Goal: Information Seeking & Learning: Learn about a topic

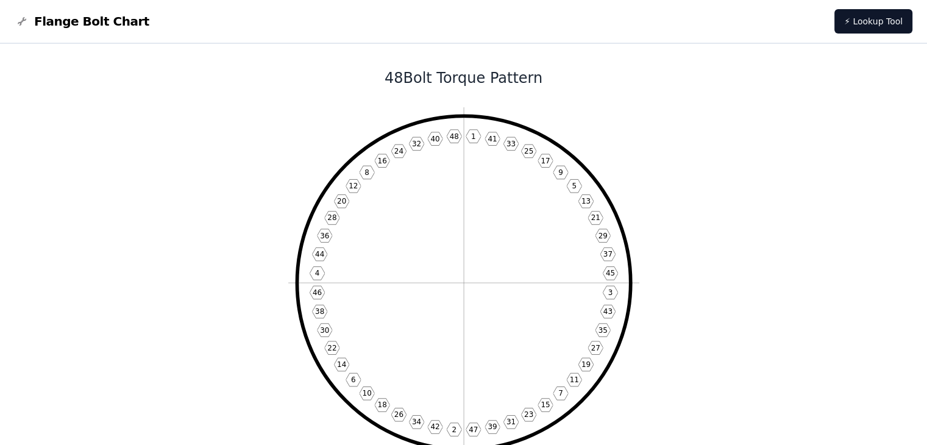
click at [54, 20] on span "Flange Bolt Chart" at bounding box center [91, 21] width 115 height 17
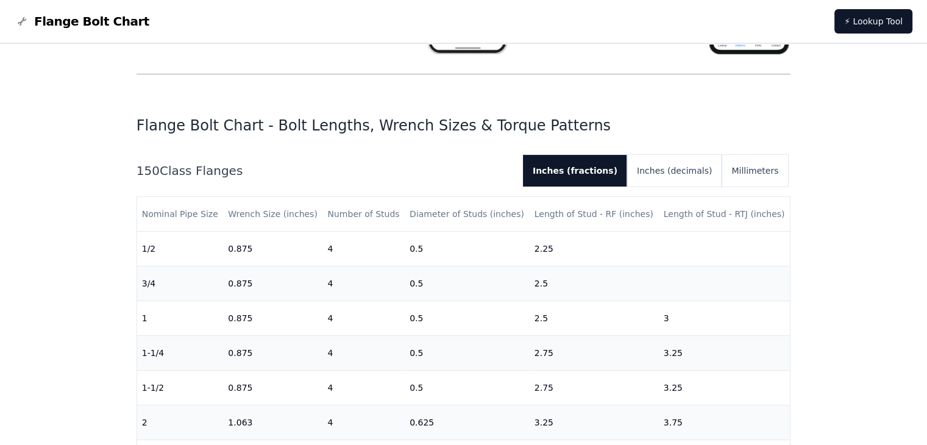
scroll to position [305, 0]
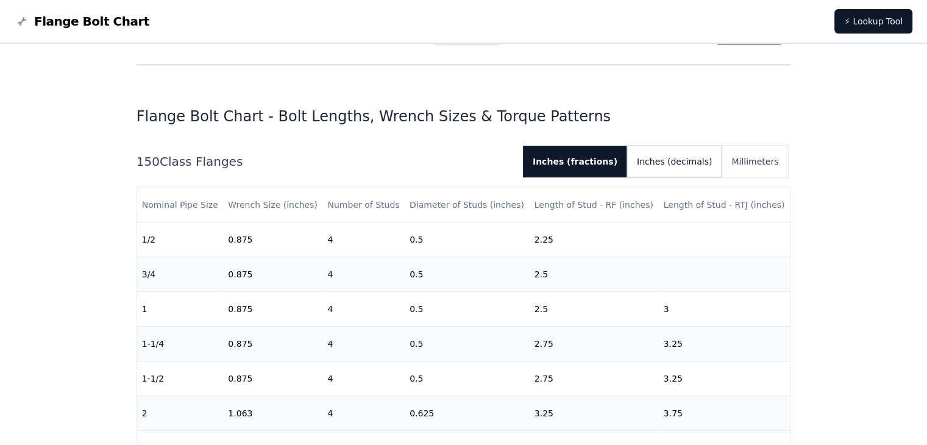
click at [683, 166] on button "Inches (decimals)" at bounding box center [674, 162] width 94 height 32
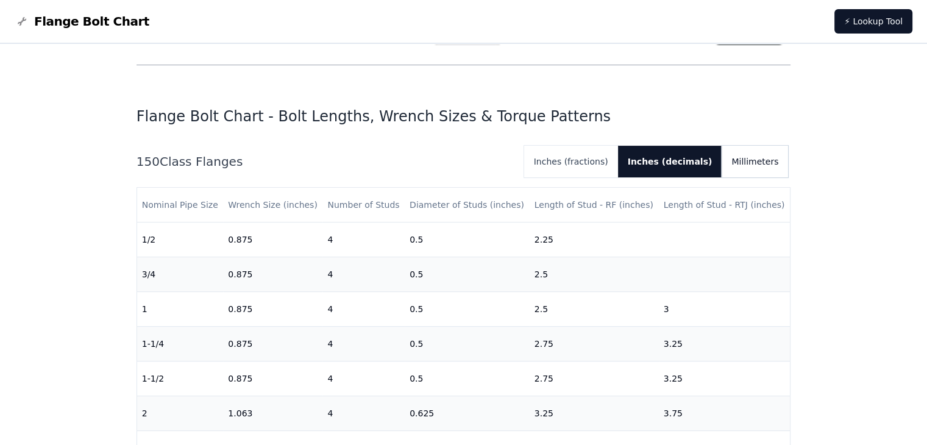
click at [750, 172] on button "Millimeters" at bounding box center [755, 162] width 66 height 32
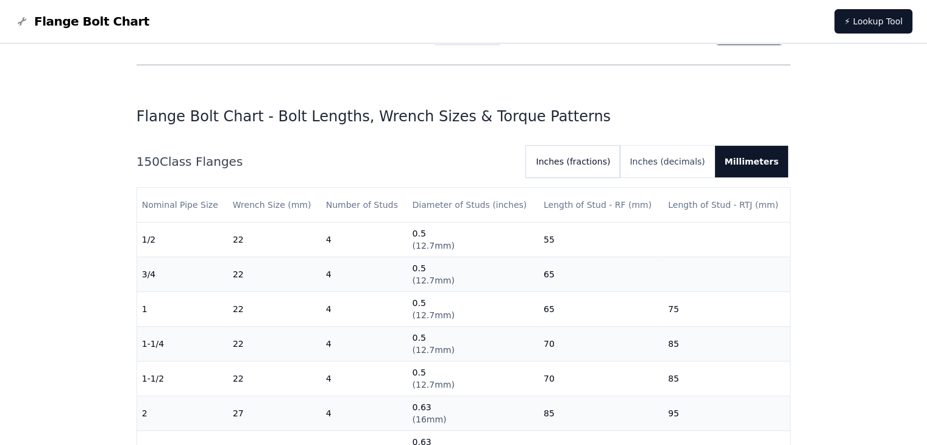
click at [586, 165] on button "Inches (fractions)" at bounding box center [573, 162] width 94 height 32
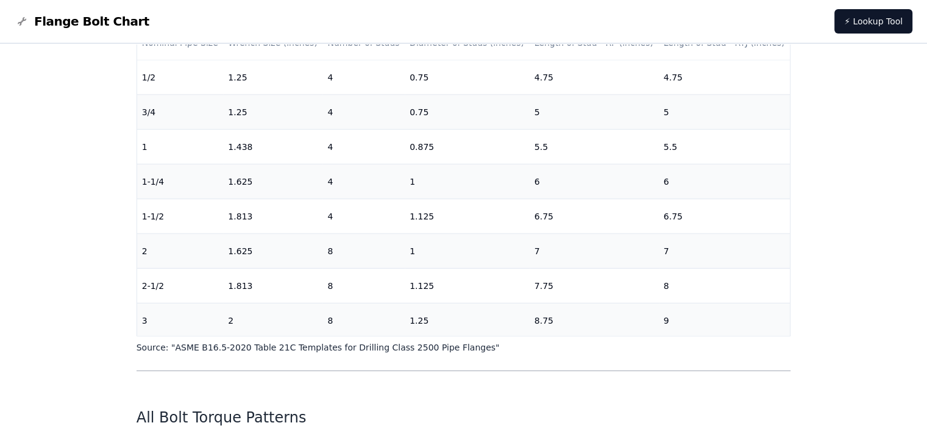
scroll to position [3109, 0]
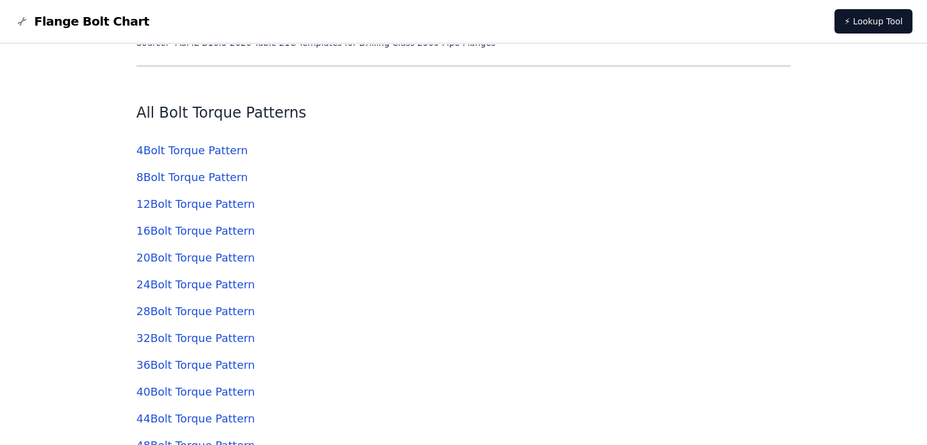
click at [172, 147] on link "4 Bolt Torque Pattern" at bounding box center [193, 150] width 112 height 13
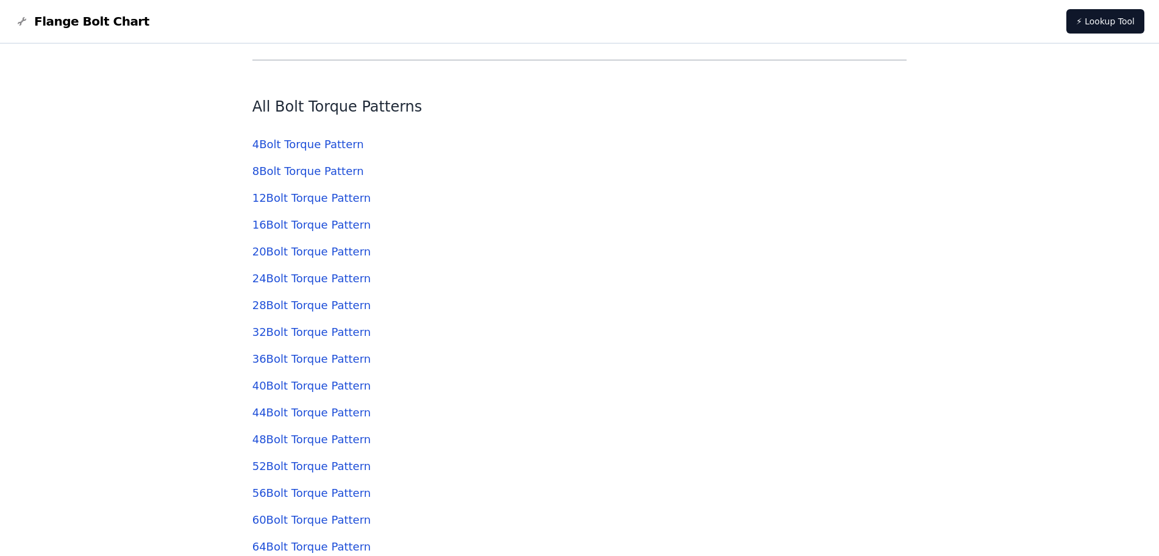
scroll to position [3657, 0]
click at [304, 168] on link "8 Bolt Torque Pattern" at bounding box center [308, 171] width 112 height 13
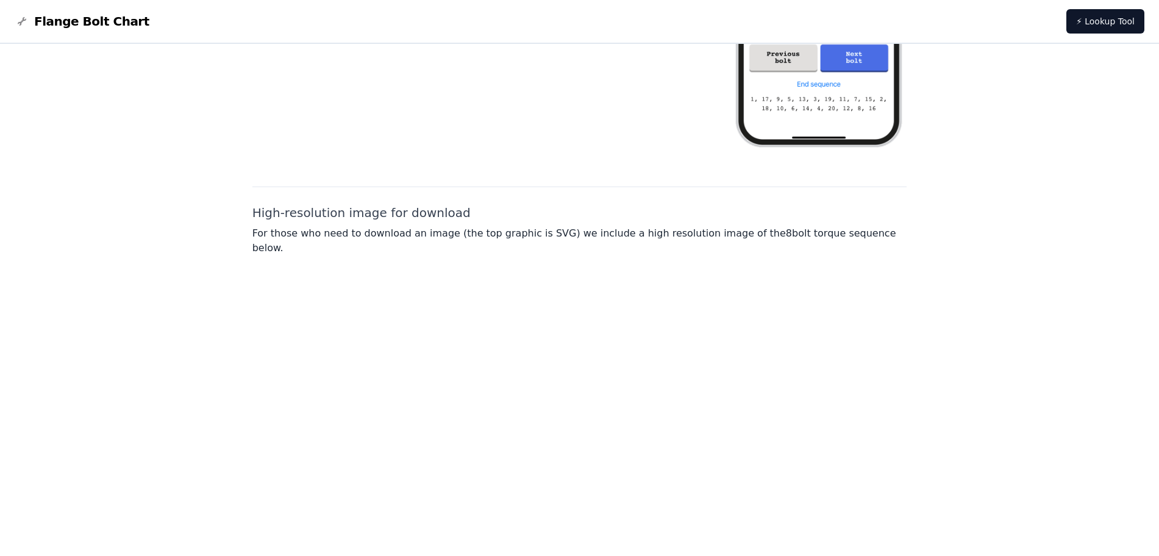
scroll to position [888, 0]
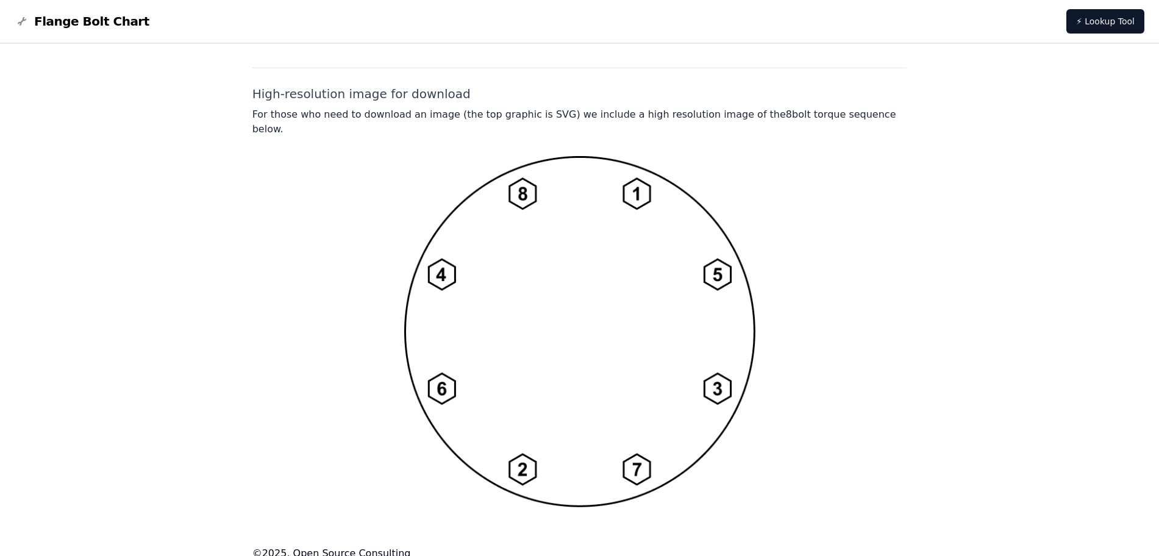
scroll to position [3657, 0]
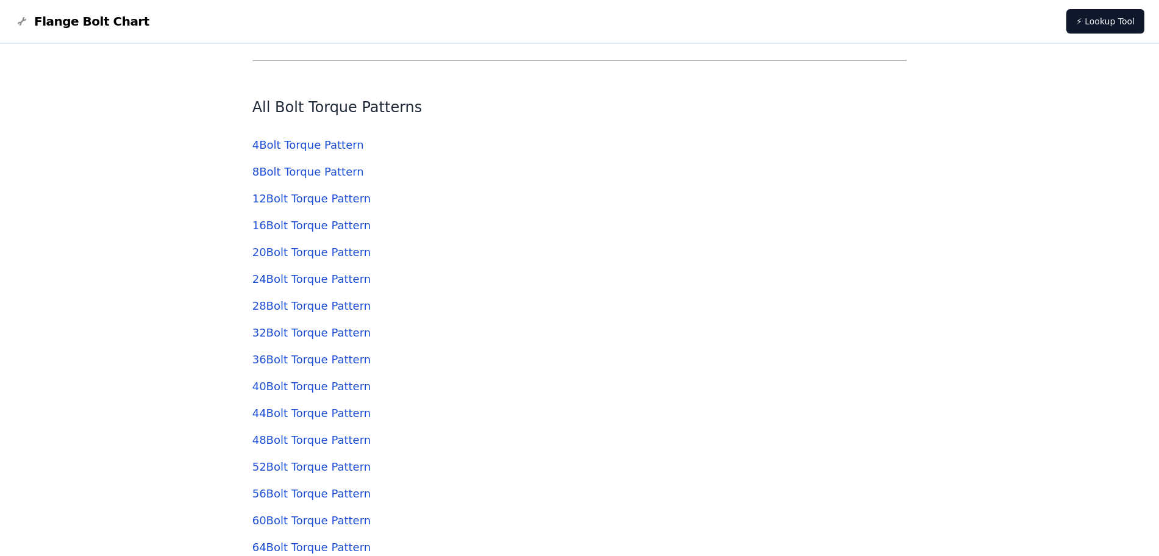
click at [286, 198] on link "12 Bolt Torque Pattern" at bounding box center [311, 198] width 118 height 13
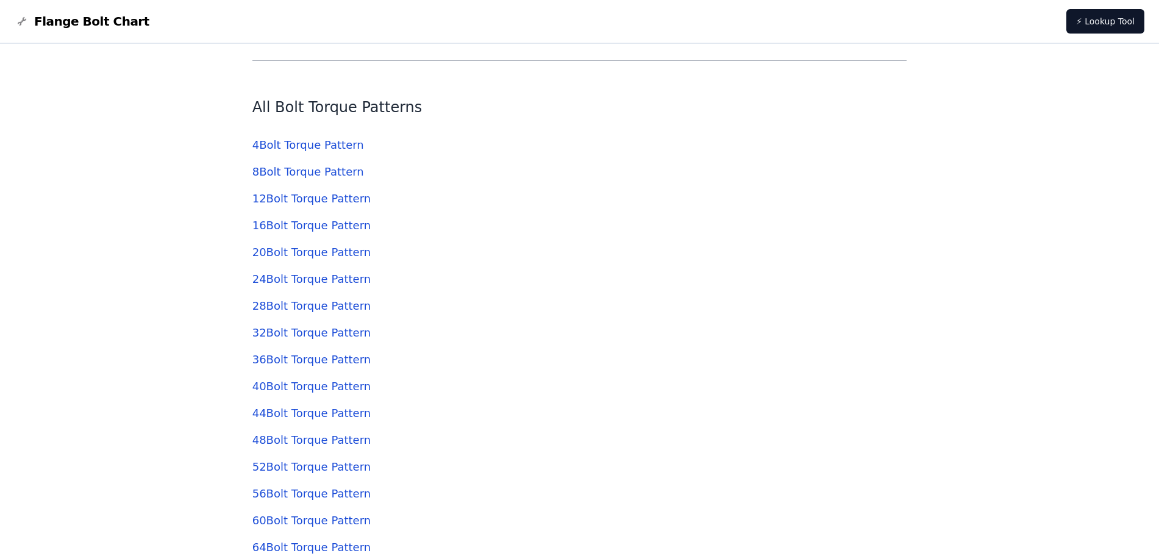
click at [292, 230] on link "16 Bolt Torque Pattern" at bounding box center [311, 225] width 118 height 13
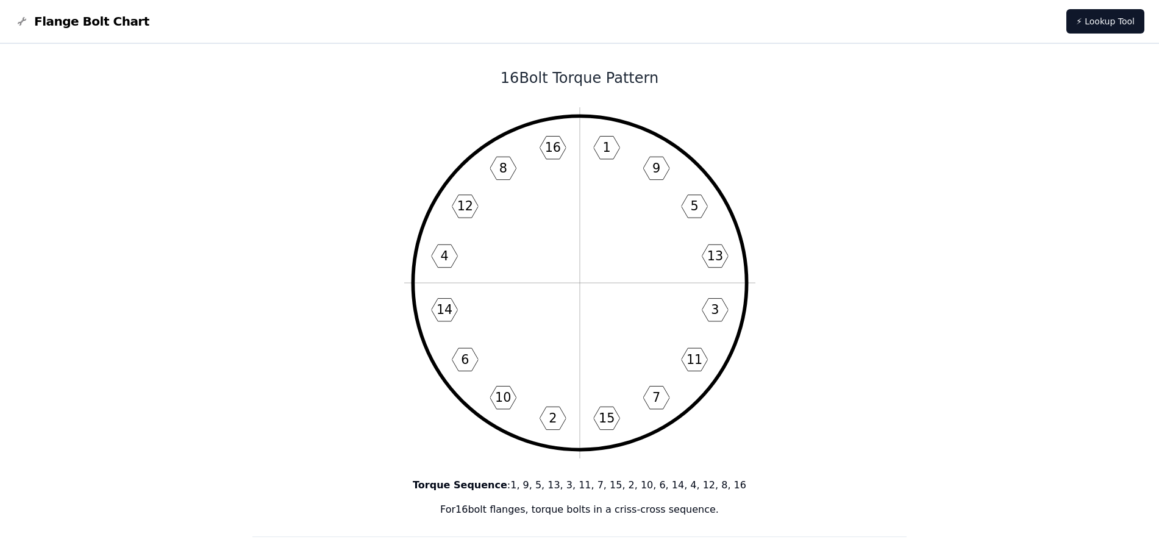
drag, startPoint x: 281, startPoint y: 272, endPoint x: 207, endPoint y: 198, distance: 104.3
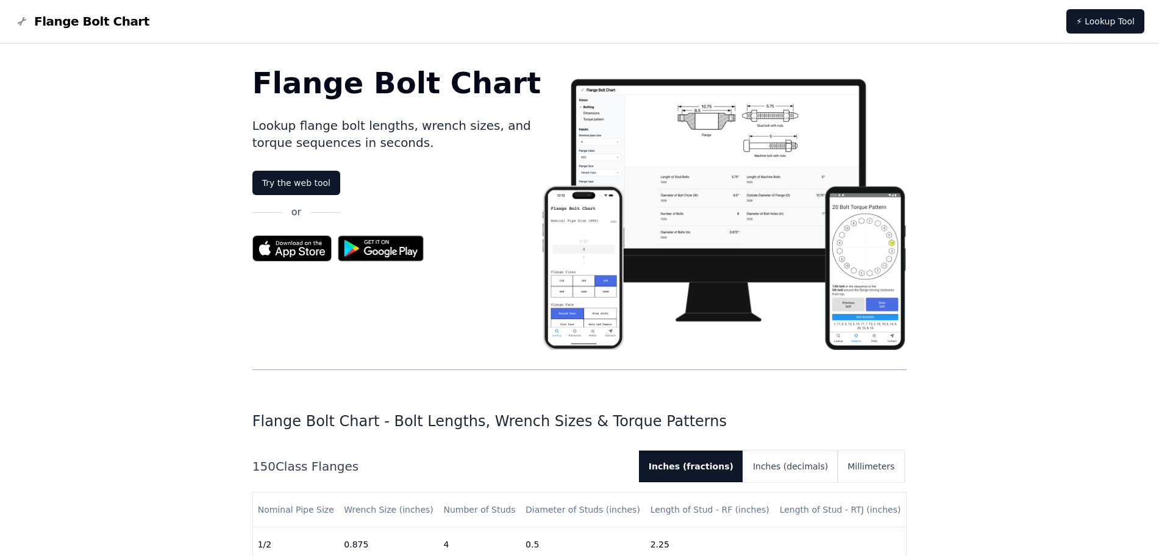
scroll to position [3657, 0]
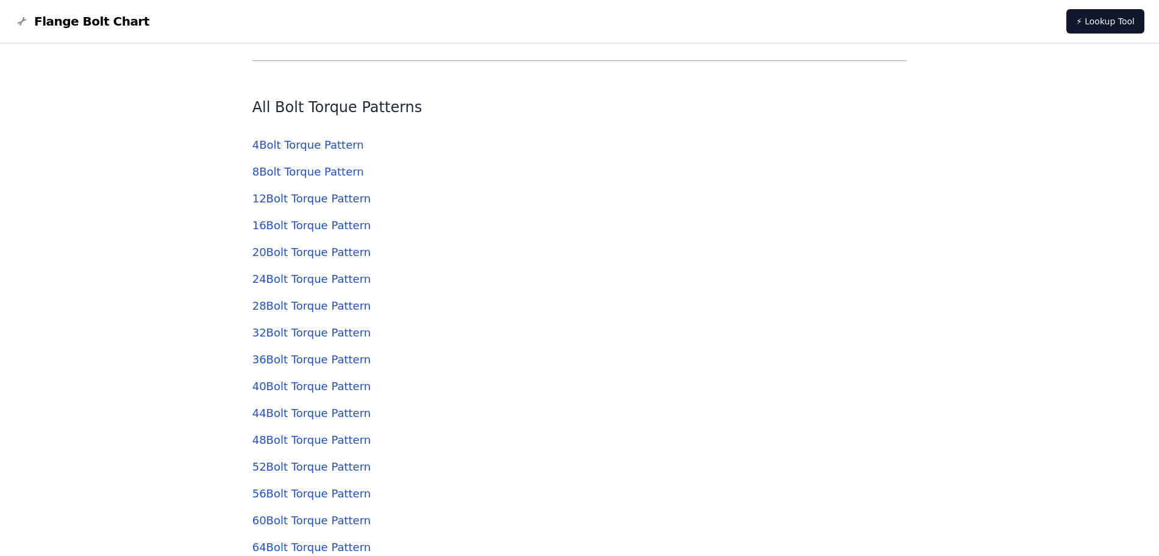
click at [295, 280] on link "24 Bolt Torque Pattern" at bounding box center [311, 278] width 118 height 13
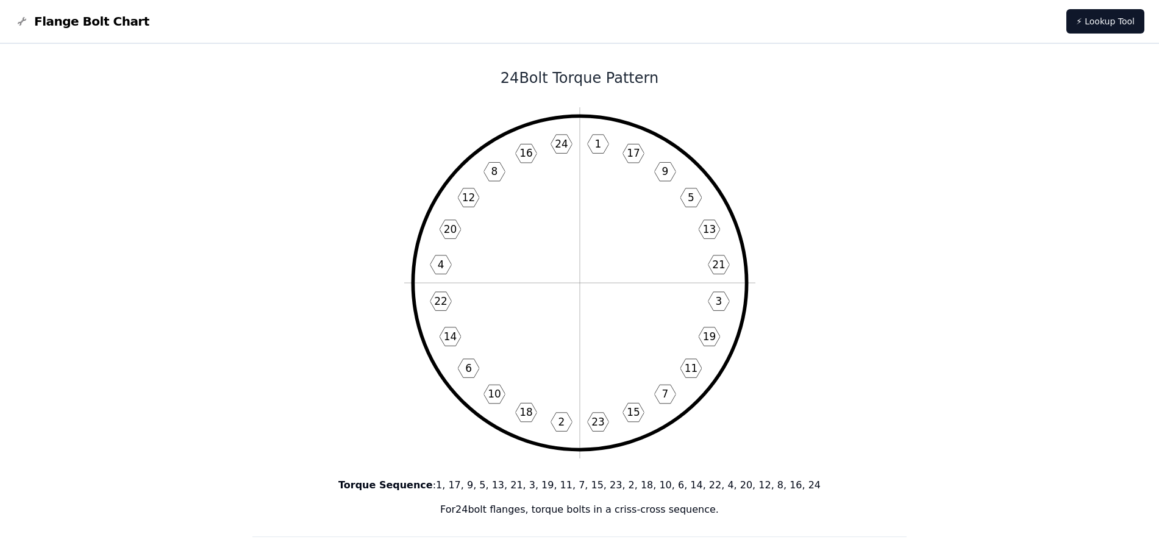
scroll to position [3657, 0]
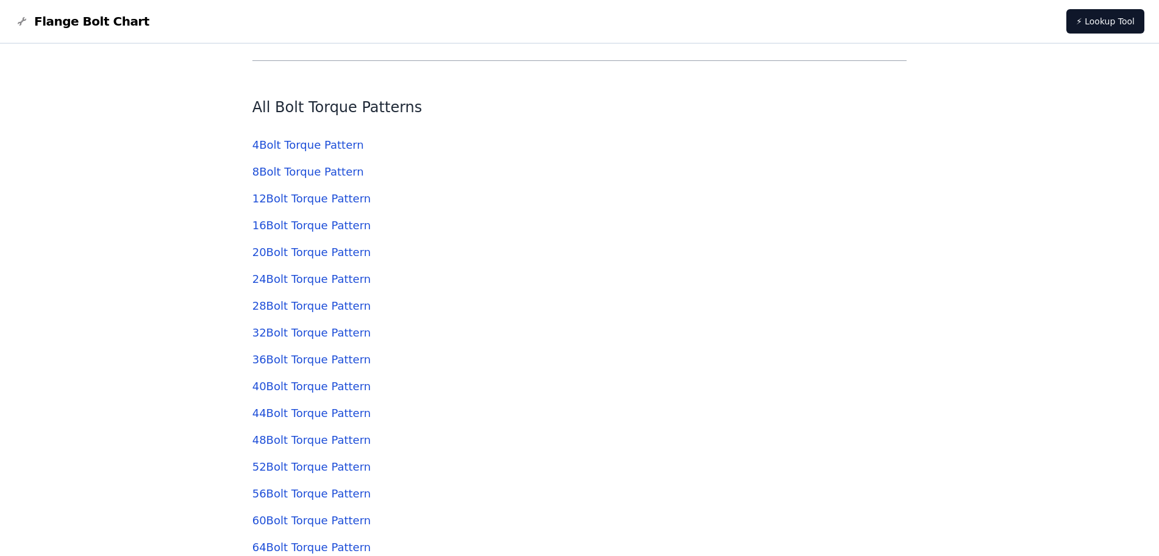
click at [290, 312] on link "28 Bolt Torque Pattern" at bounding box center [311, 305] width 118 height 13
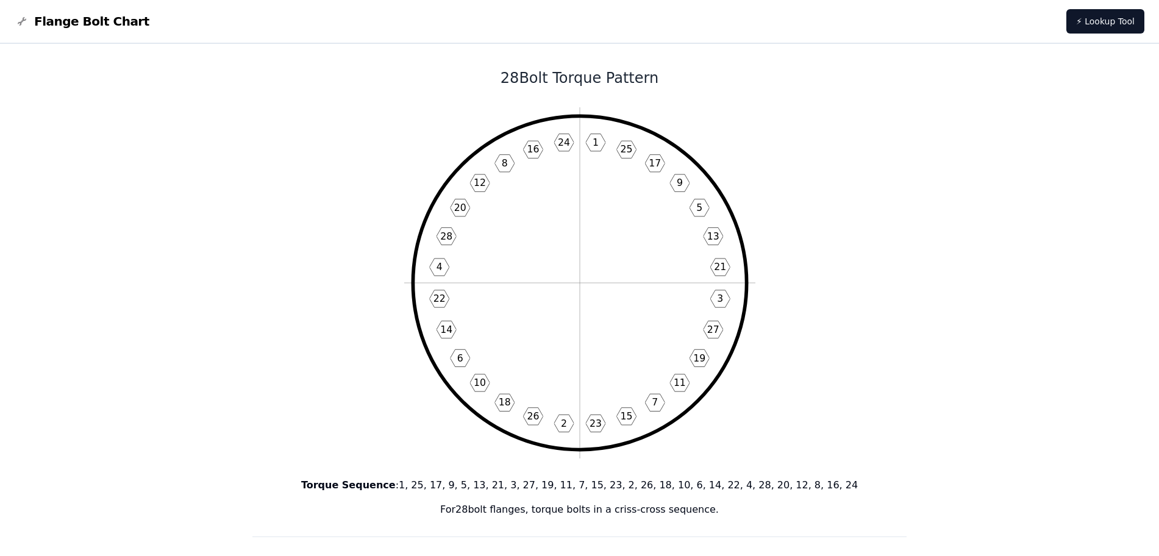
scroll to position [3657, 0]
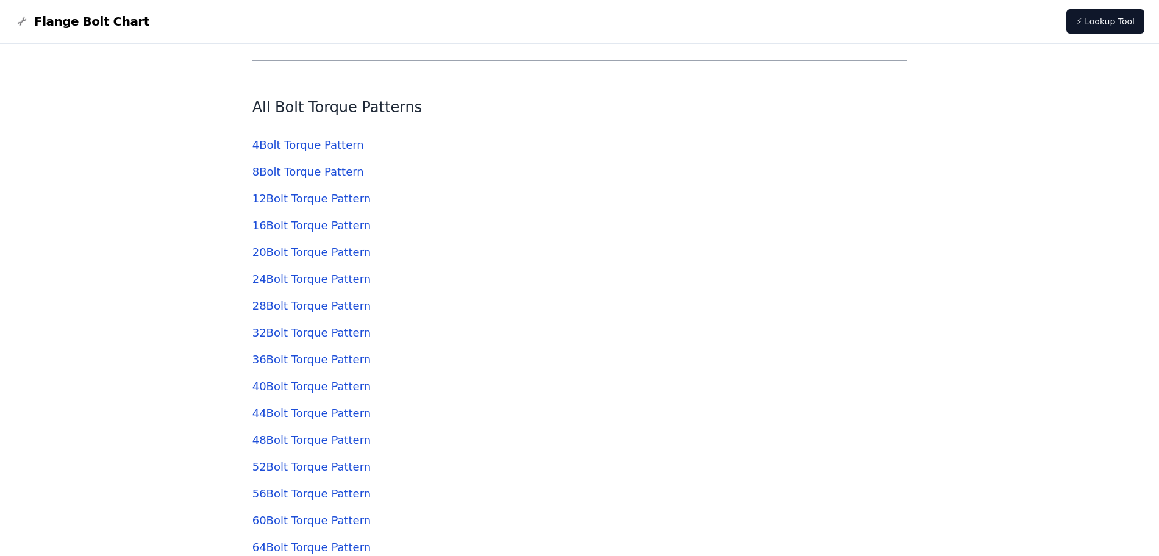
click at [301, 332] on link "32 Bolt Torque Pattern" at bounding box center [311, 332] width 118 height 13
